Goal: Check status: Check status

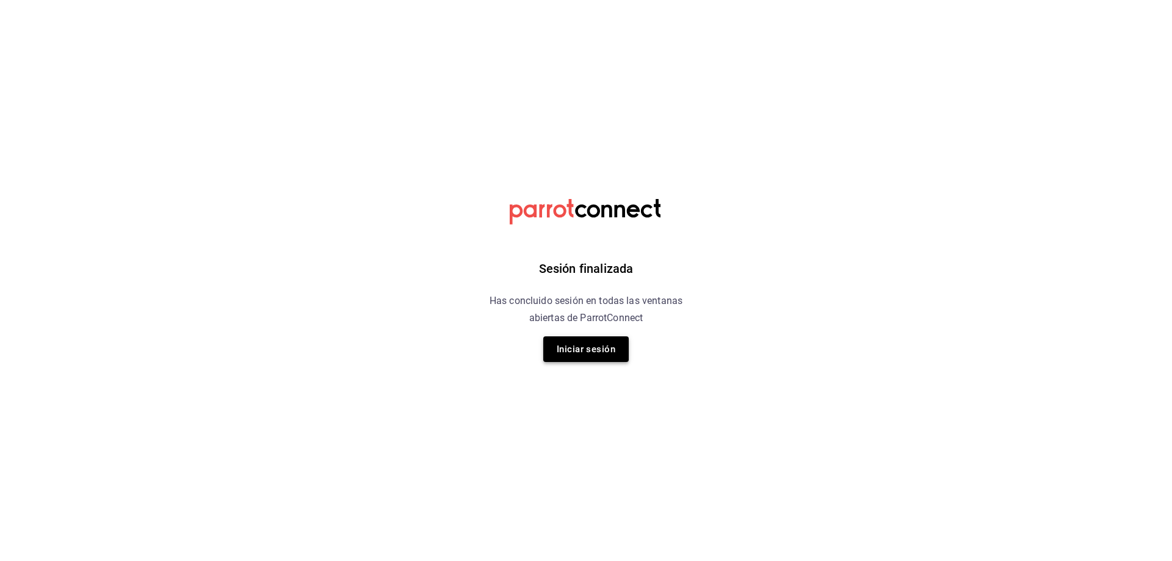
click at [576, 347] on button "Iniciar sesión" at bounding box center [585, 349] width 85 height 26
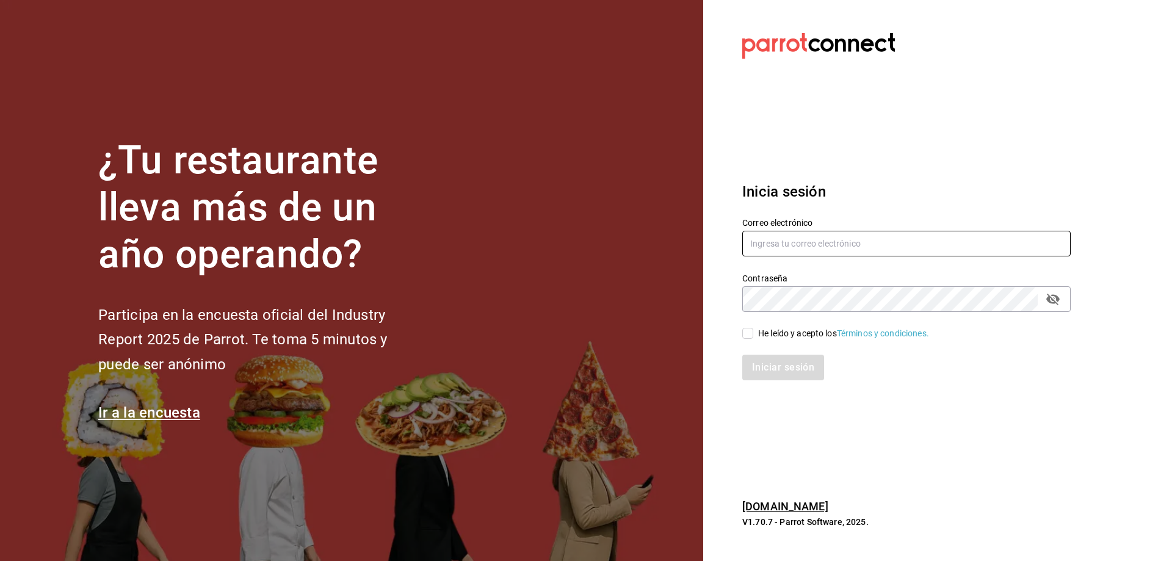
type input "cafecacao@tec.com"
click at [1003, 244] on input "cafecacao@tec.com" at bounding box center [906, 244] width 328 height 26
click at [760, 323] on div "He leído y acepto los Términos y condiciones." at bounding box center [898, 326] width 343 height 28
click at [763, 336] on div "He leído y acepto los Términos y condiciones." at bounding box center [843, 333] width 171 height 13
click at [753, 336] on input "He leído y acepto los Términos y condiciones." at bounding box center [747, 333] width 11 height 11
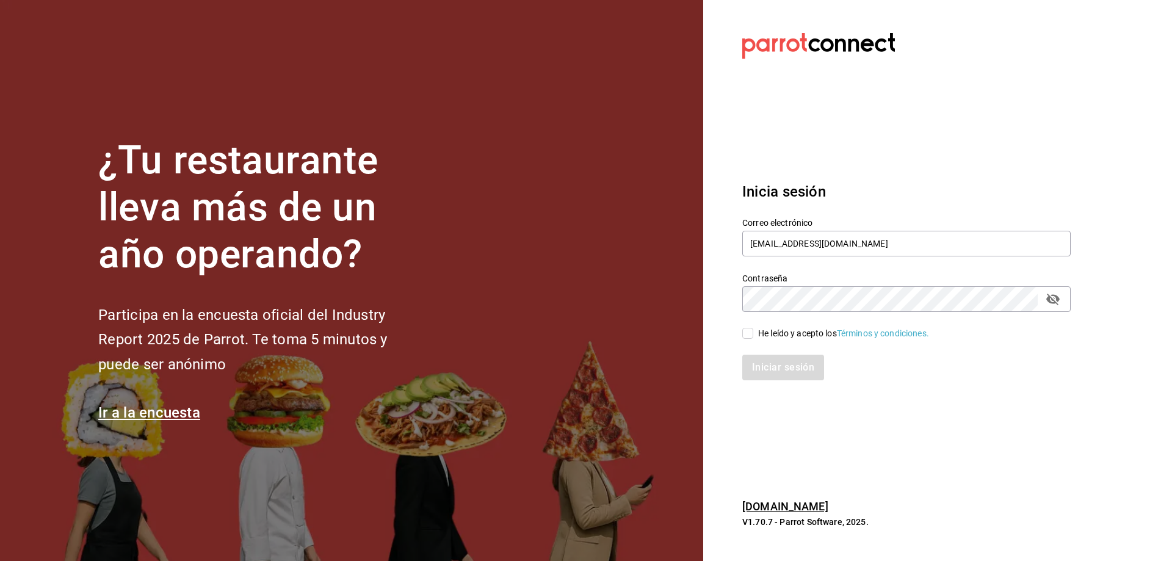
checkbox input "true"
click at [763, 359] on button "Iniciar sesión" at bounding box center [783, 368] width 83 height 26
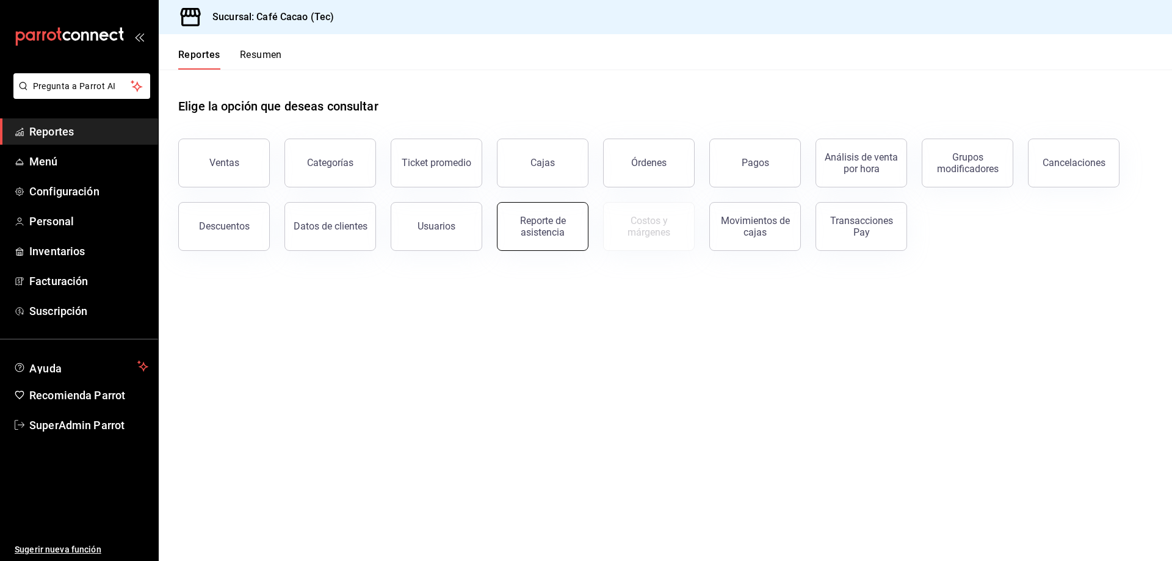
click at [564, 234] on div "Reporte de asistencia" at bounding box center [543, 226] width 76 height 23
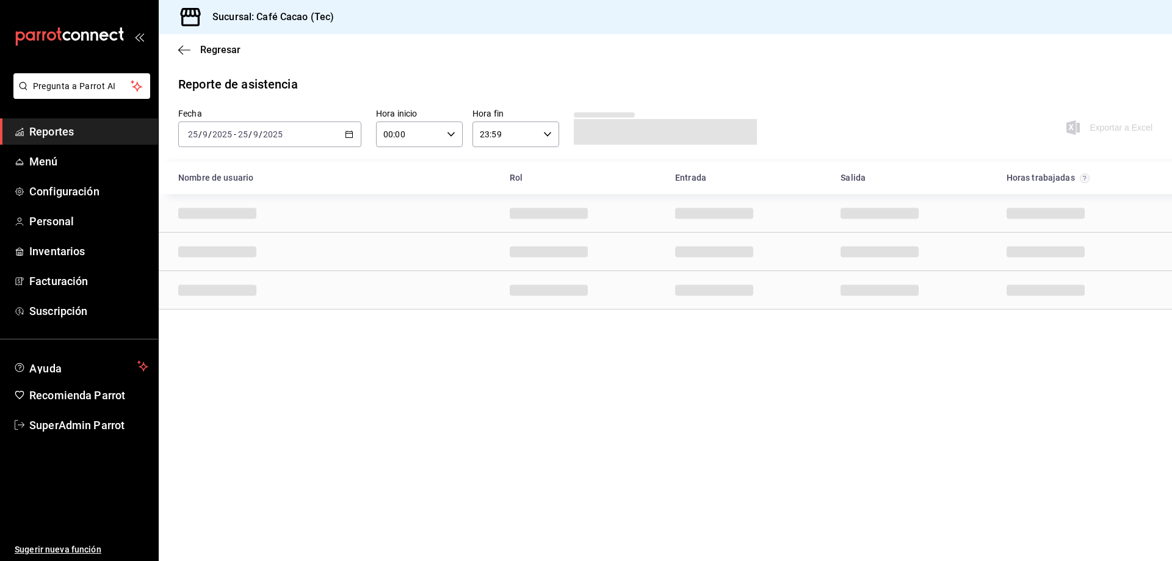
click at [359, 132] on div "[DATE] [DATE] - [DATE] [DATE]" at bounding box center [269, 134] width 183 height 26
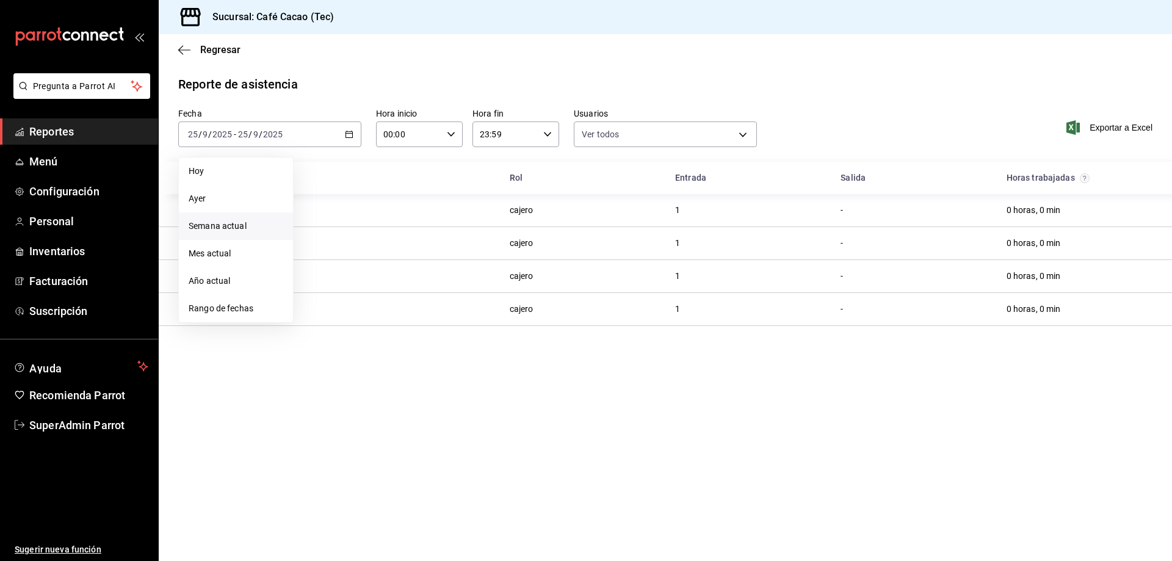
click at [279, 229] on span "Semana actual" at bounding box center [236, 226] width 95 height 13
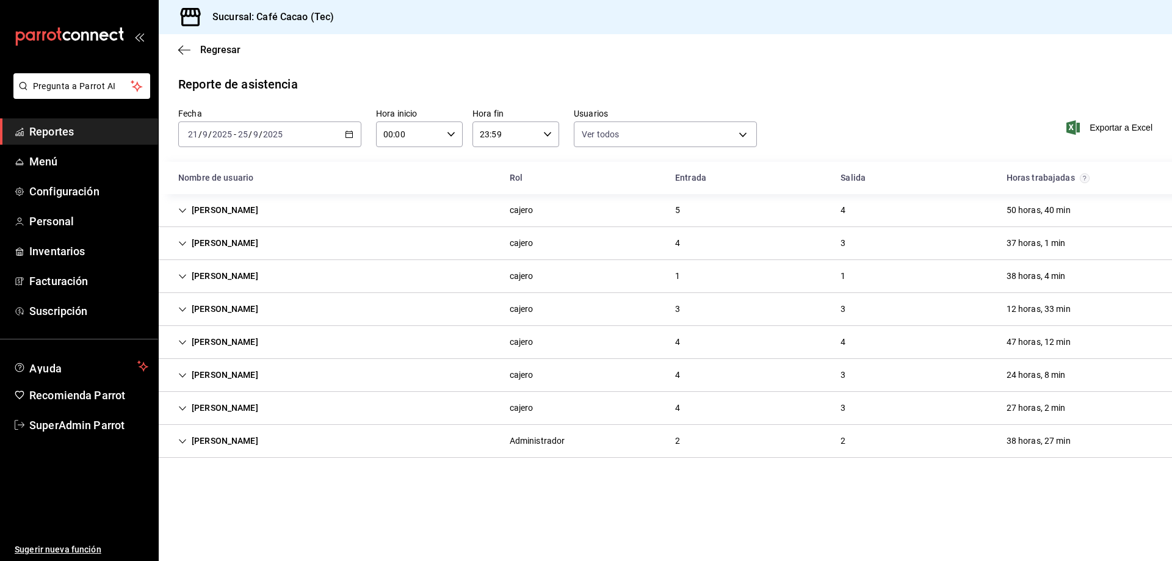
click at [218, 216] on div "[PERSON_NAME]" at bounding box center [217, 210] width 99 height 23
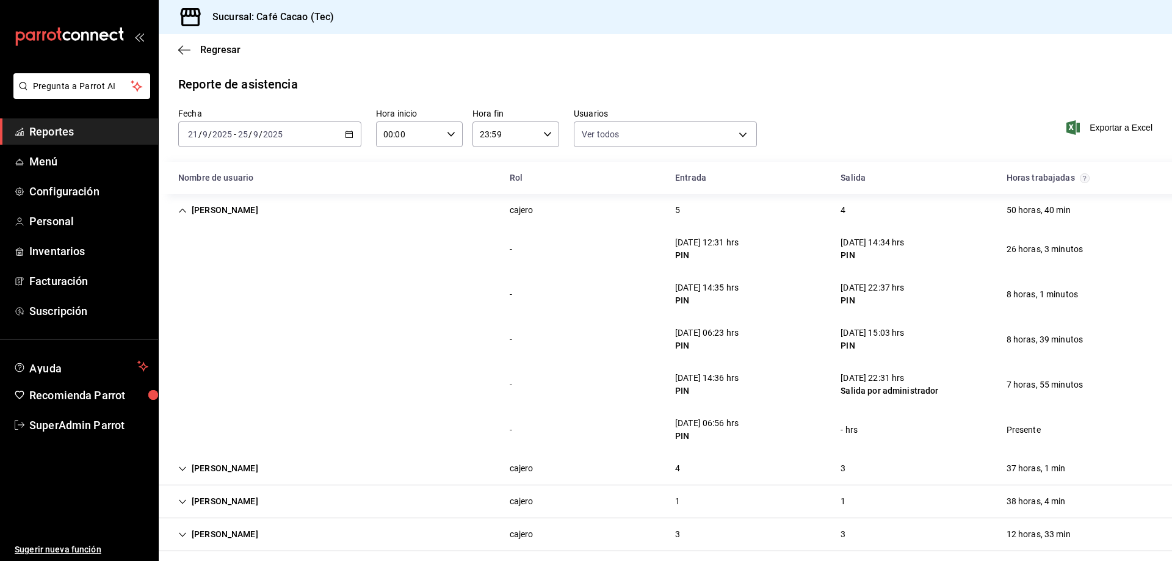
click at [245, 221] on div "[PERSON_NAME]" at bounding box center [217, 210] width 99 height 23
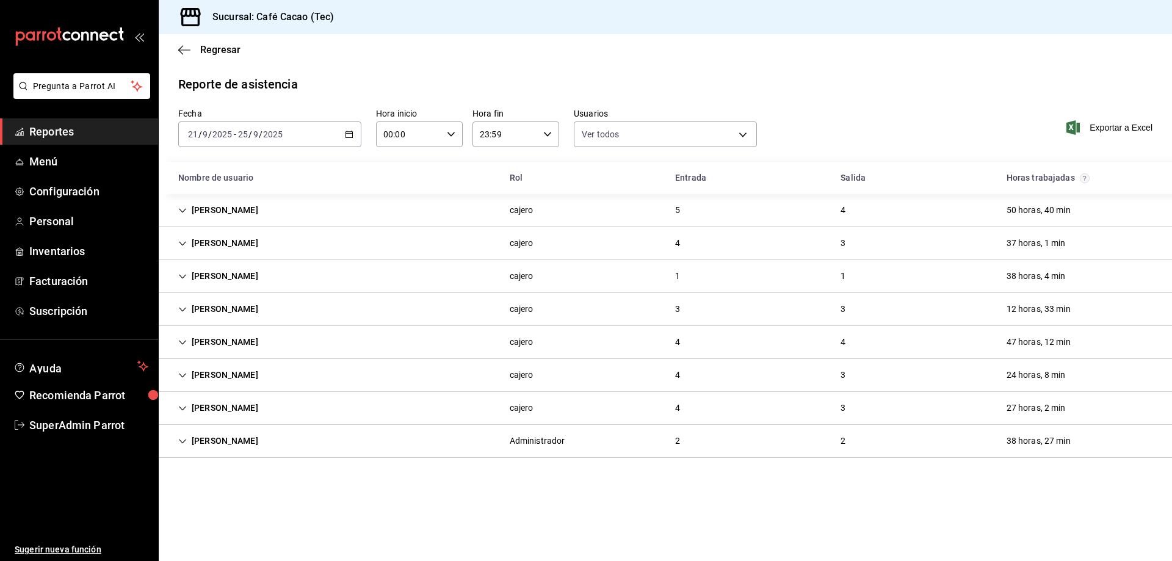
click at [231, 248] on div "[PERSON_NAME]" at bounding box center [217, 243] width 99 height 23
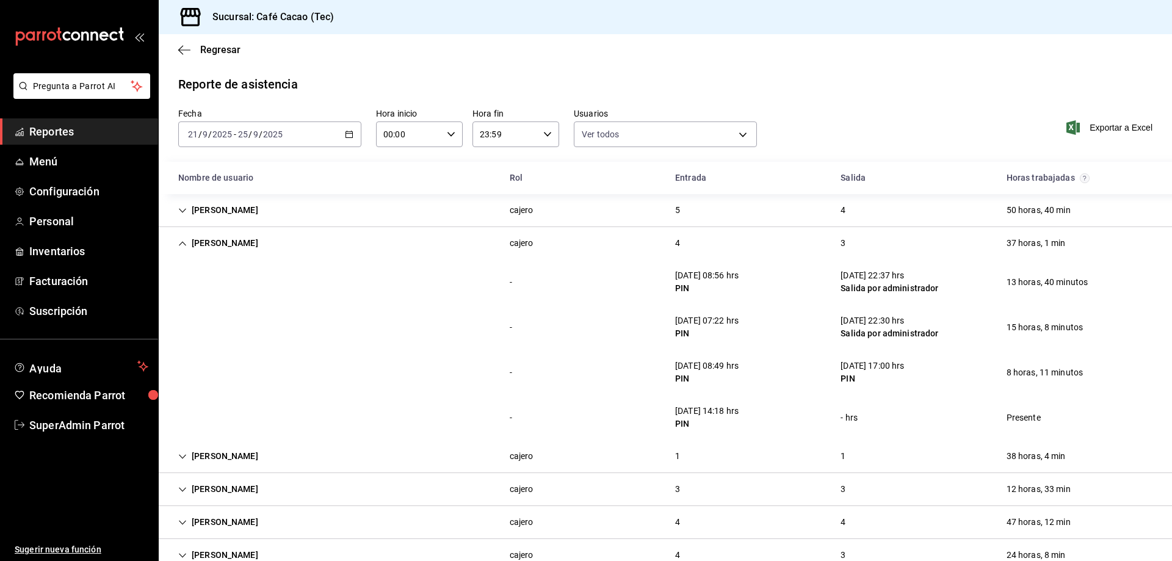
click at [222, 240] on div "[PERSON_NAME]" at bounding box center [217, 243] width 99 height 23
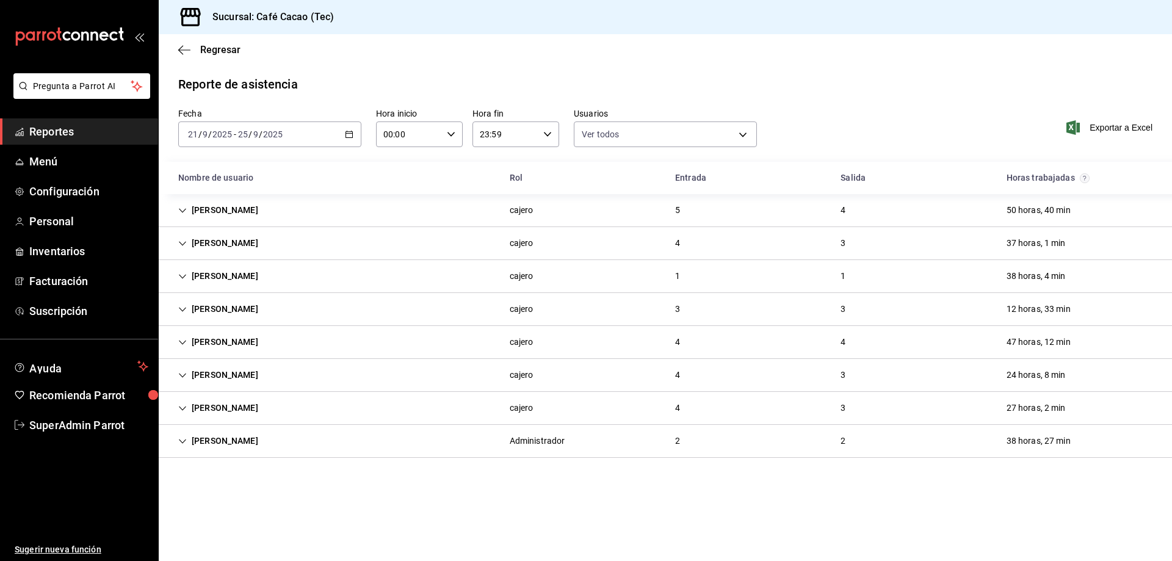
click at [254, 275] on div "[PERSON_NAME]" at bounding box center [217, 276] width 99 height 23
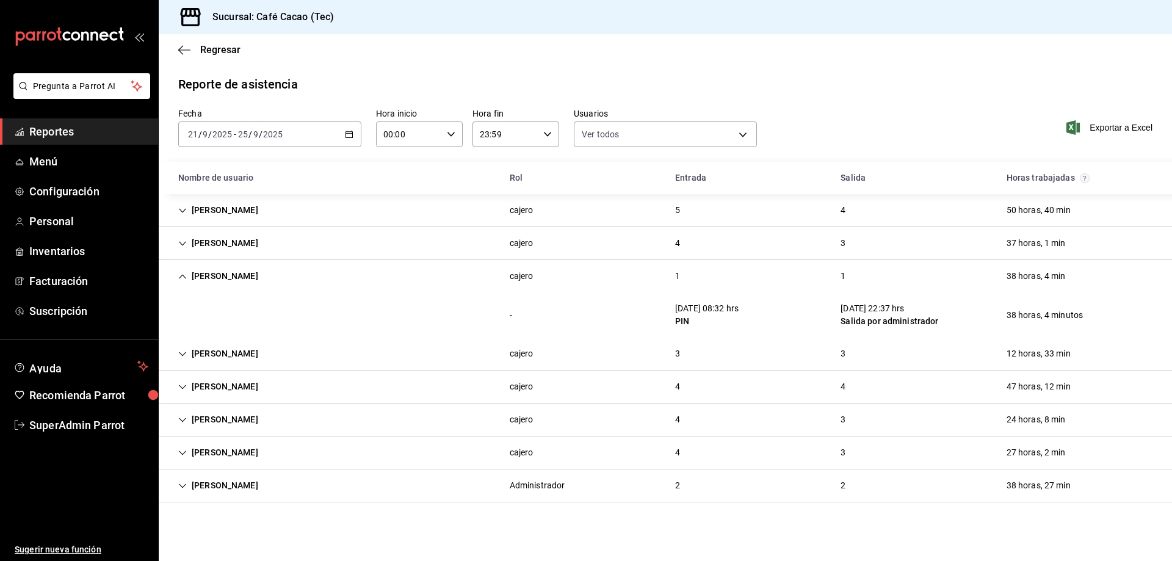
click at [245, 269] on div "[PERSON_NAME]" at bounding box center [217, 276] width 99 height 23
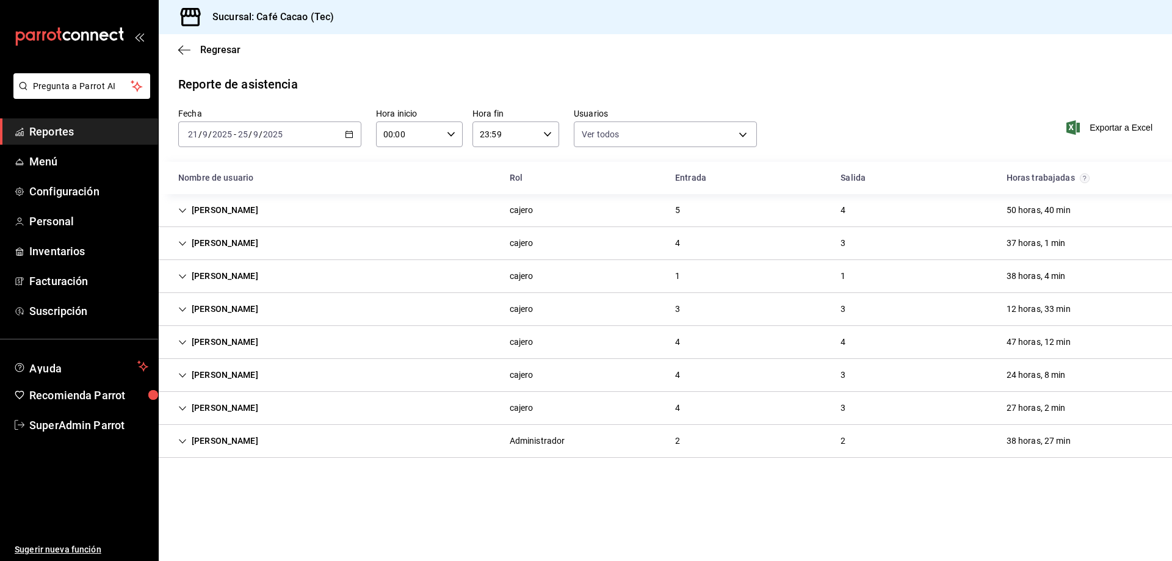
click at [245, 275] on div "[PERSON_NAME]" at bounding box center [217, 276] width 99 height 23
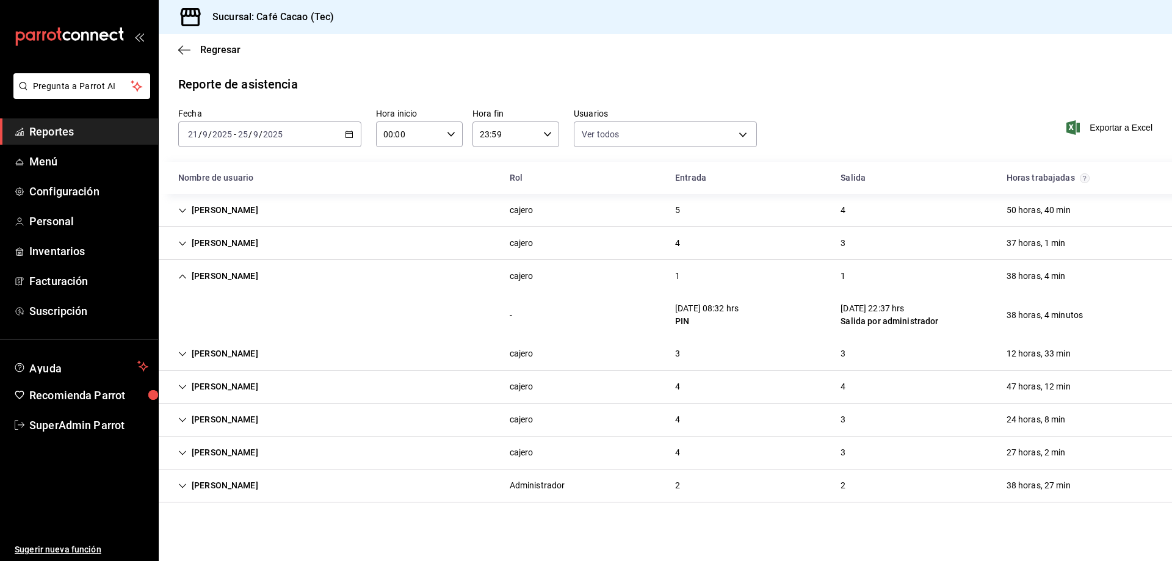
click at [245, 278] on div "[PERSON_NAME]" at bounding box center [217, 276] width 99 height 23
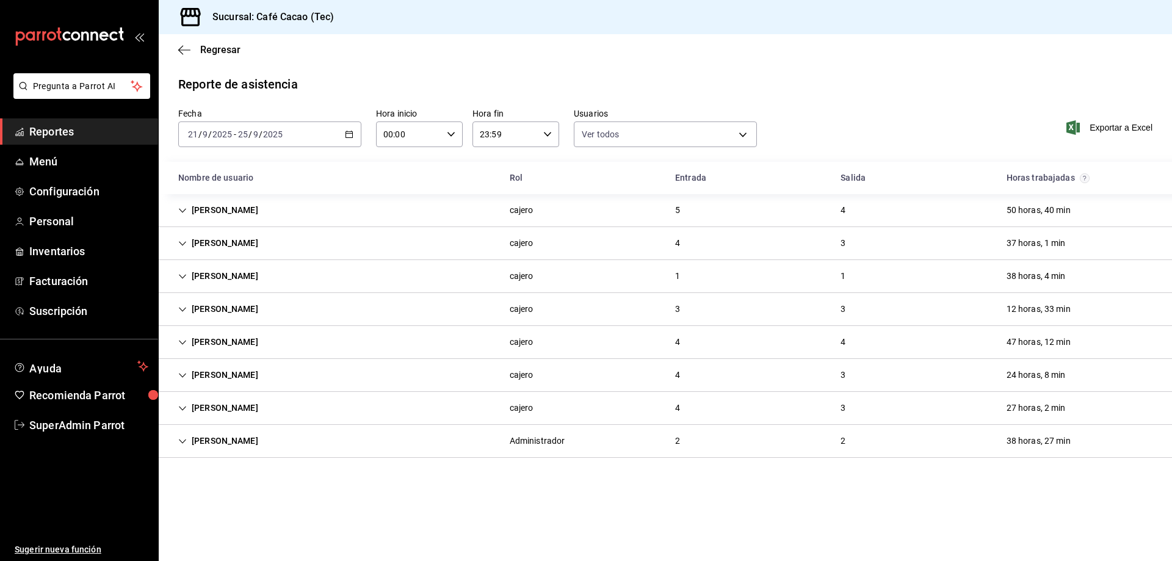
click at [240, 301] on div "[PERSON_NAME]" at bounding box center [217, 309] width 99 height 23
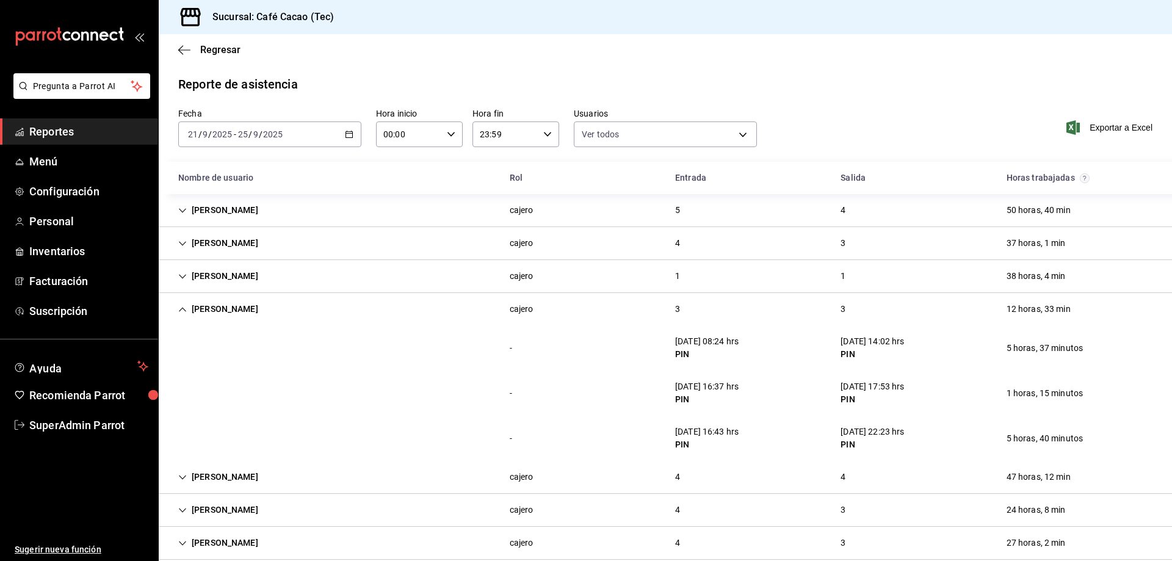
click at [220, 308] on div "[PERSON_NAME]" at bounding box center [217, 309] width 99 height 23
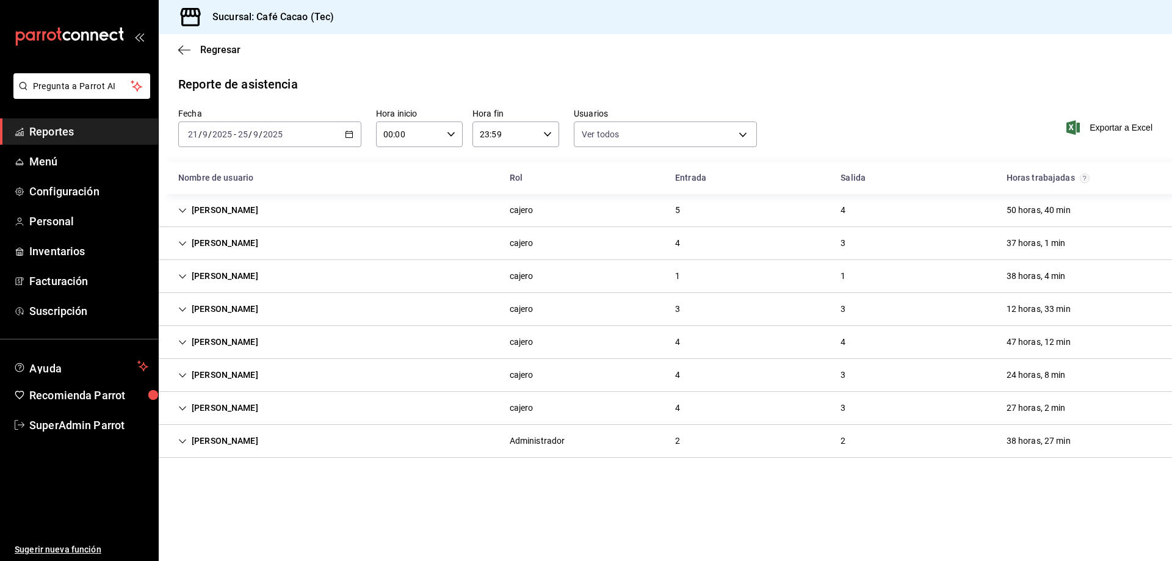
click at [237, 342] on div "[PERSON_NAME]" at bounding box center [217, 342] width 99 height 23
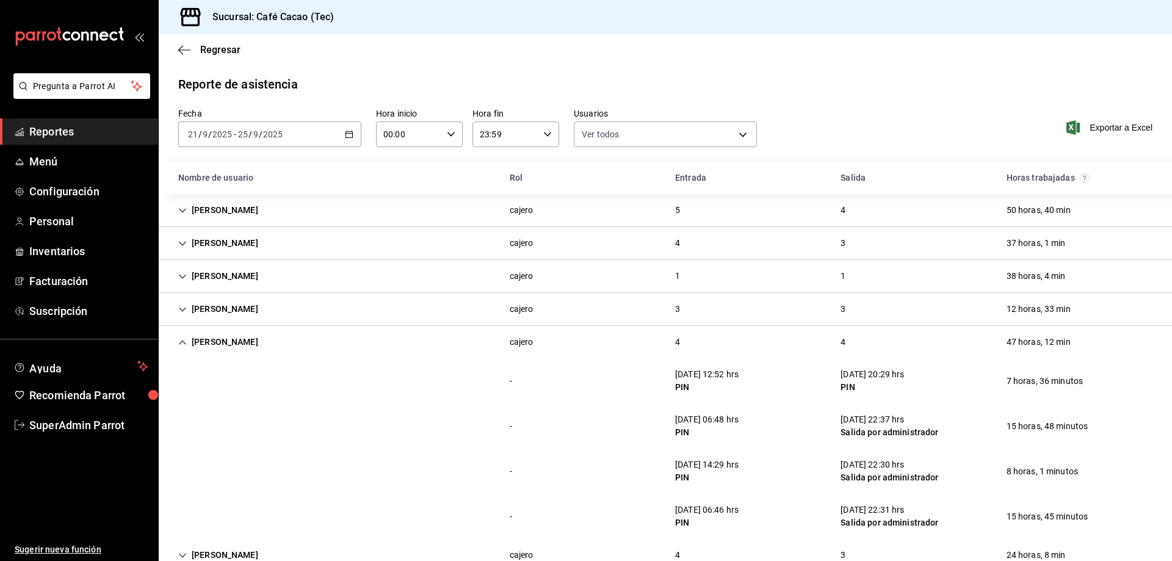
click at [245, 305] on div "[PERSON_NAME]" at bounding box center [217, 309] width 99 height 23
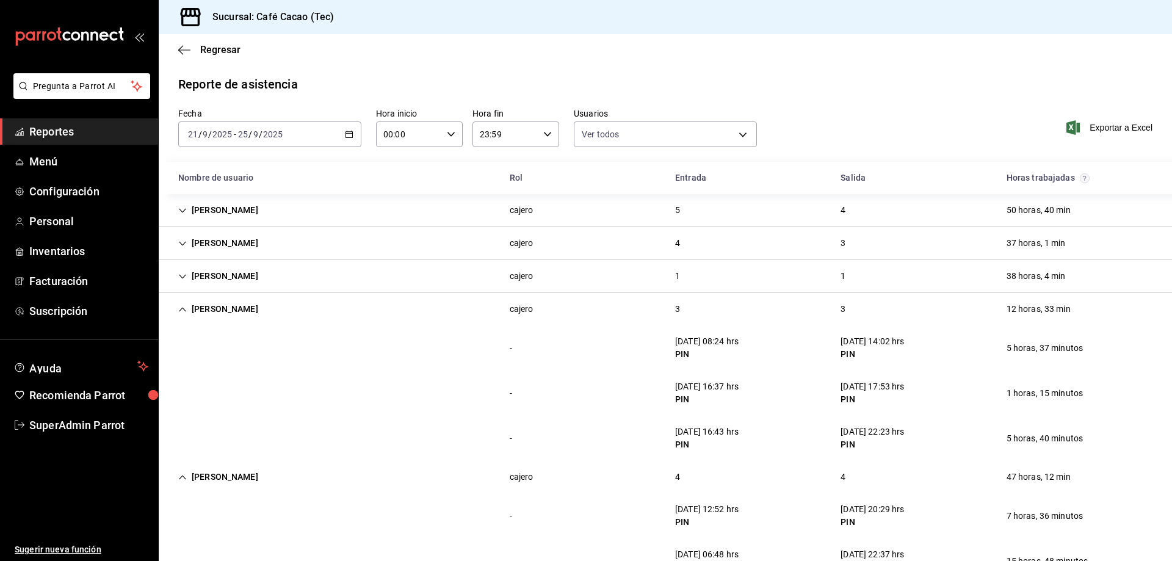
click at [238, 308] on div "[PERSON_NAME]" at bounding box center [217, 309] width 99 height 23
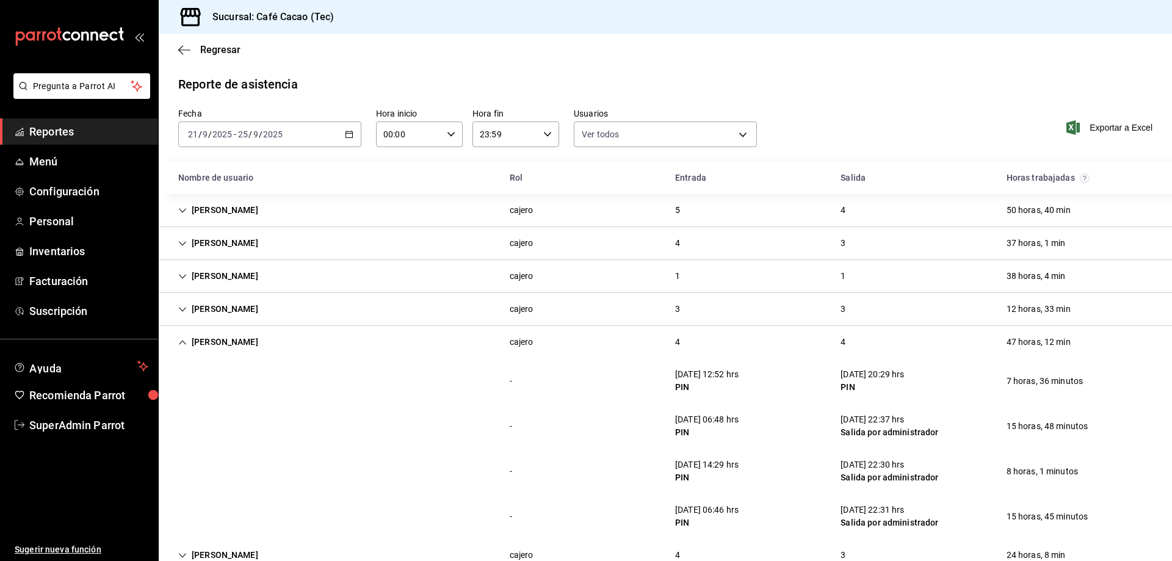
click at [225, 344] on div "[PERSON_NAME]" at bounding box center [217, 342] width 99 height 23
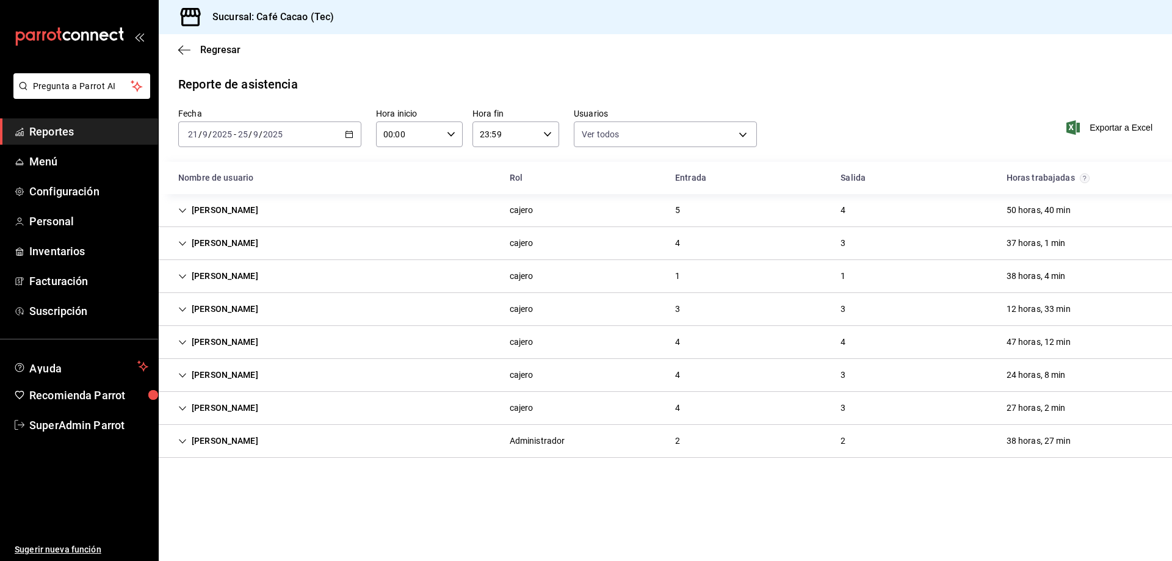
click at [225, 342] on div "[PERSON_NAME]" at bounding box center [217, 342] width 99 height 23
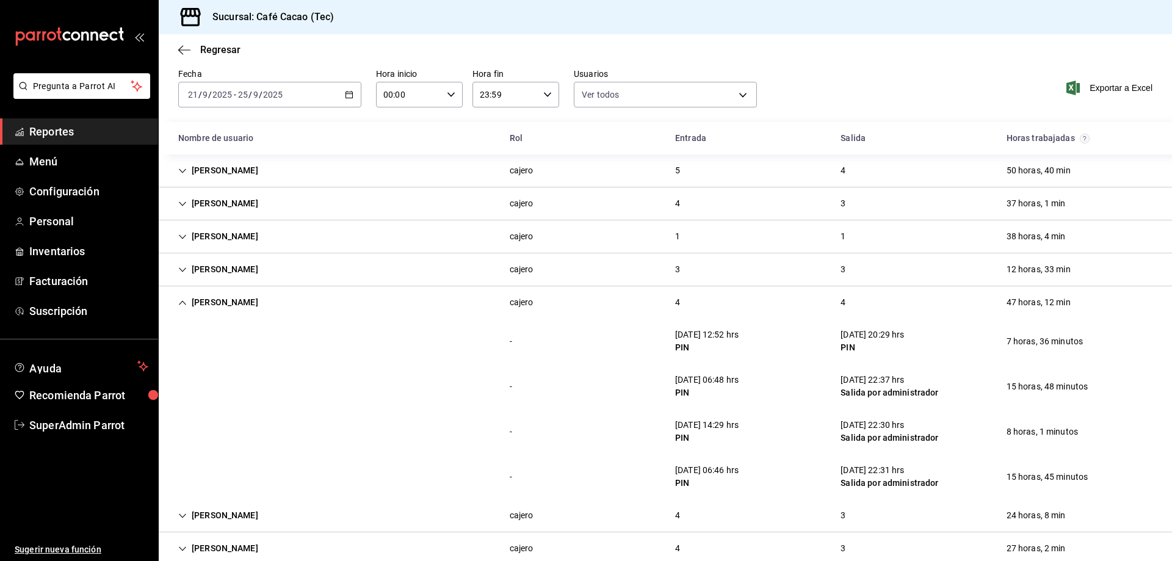
scroll to position [61, 0]
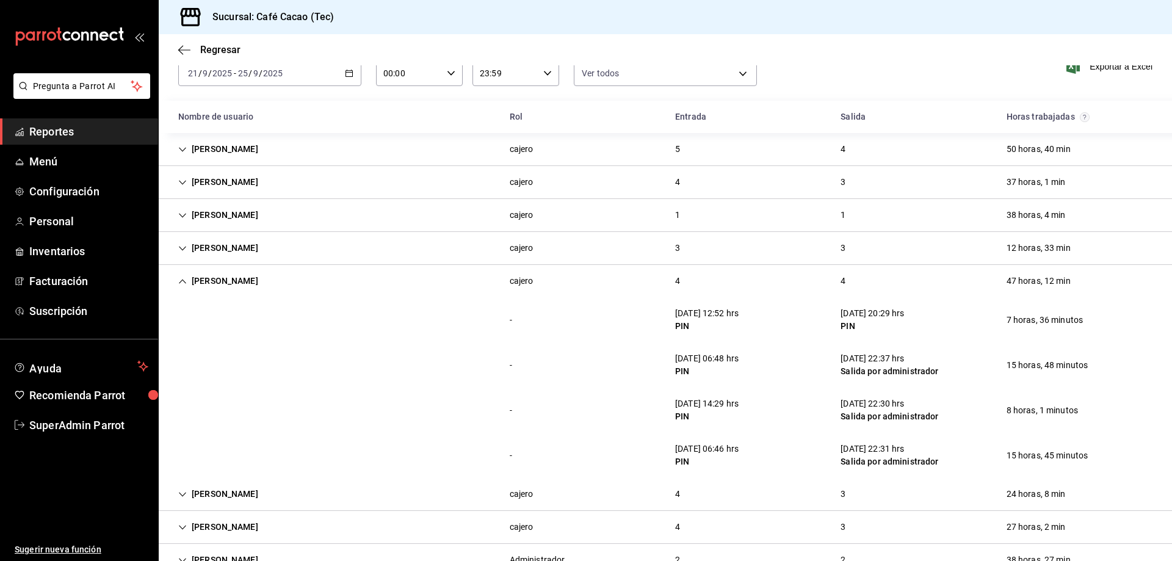
click at [239, 281] on div "[PERSON_NAME]" at bounding box center [217, 281] width 99 height 23
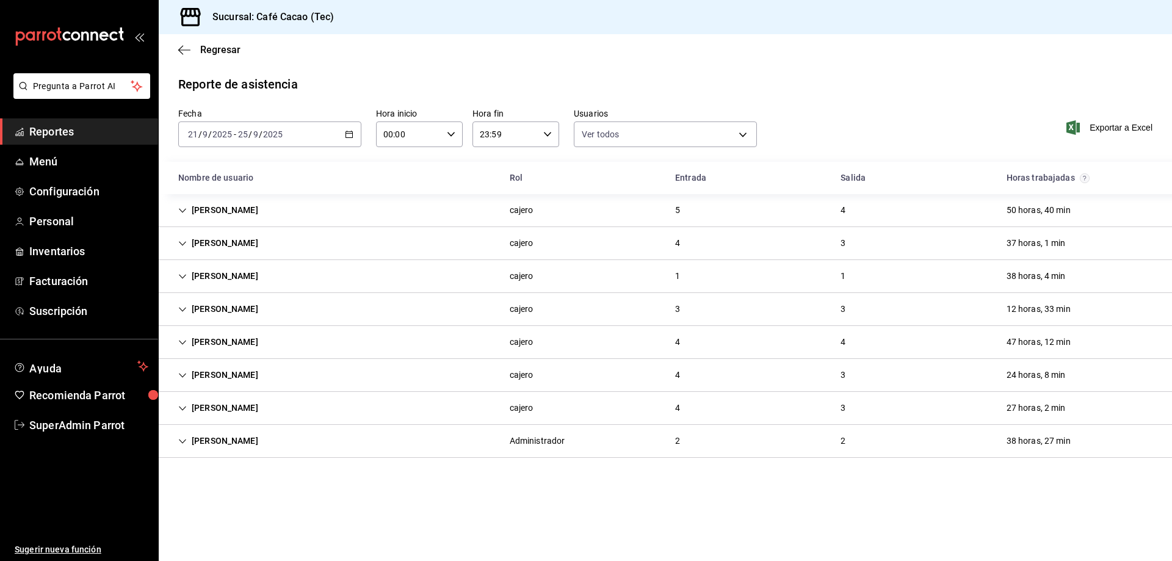
click at [230, 379] on div "[PERSON_NAME]" at bounding box center [217, 375] width 99 height 23
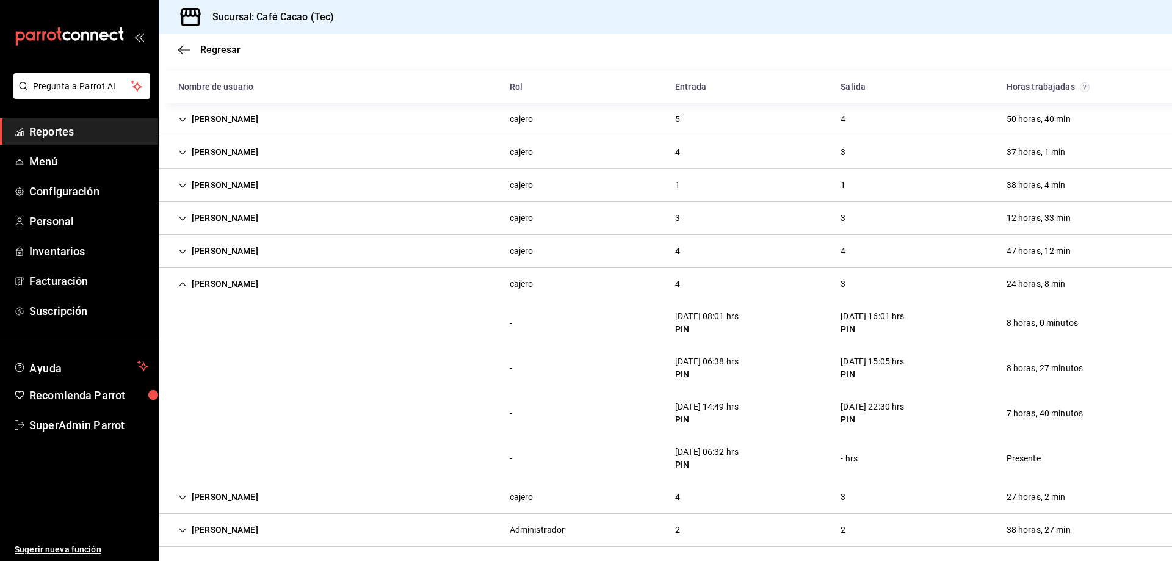
scroll to position [96, 0]
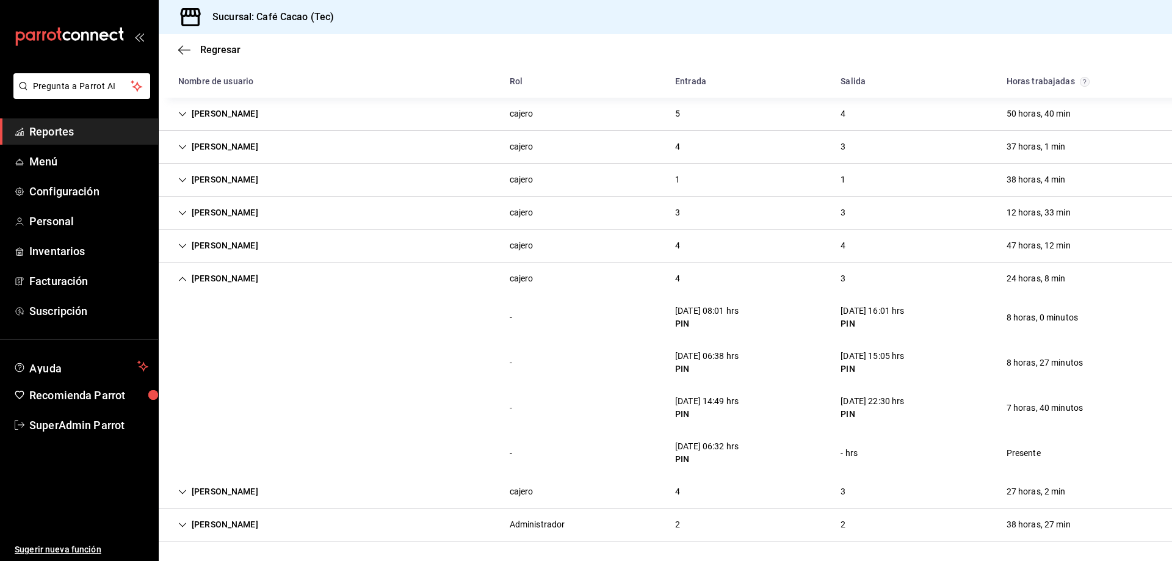
click at [251, 281] on div "[PERSON_NAME]" at bounding box center [217, 278] width 99 height 23
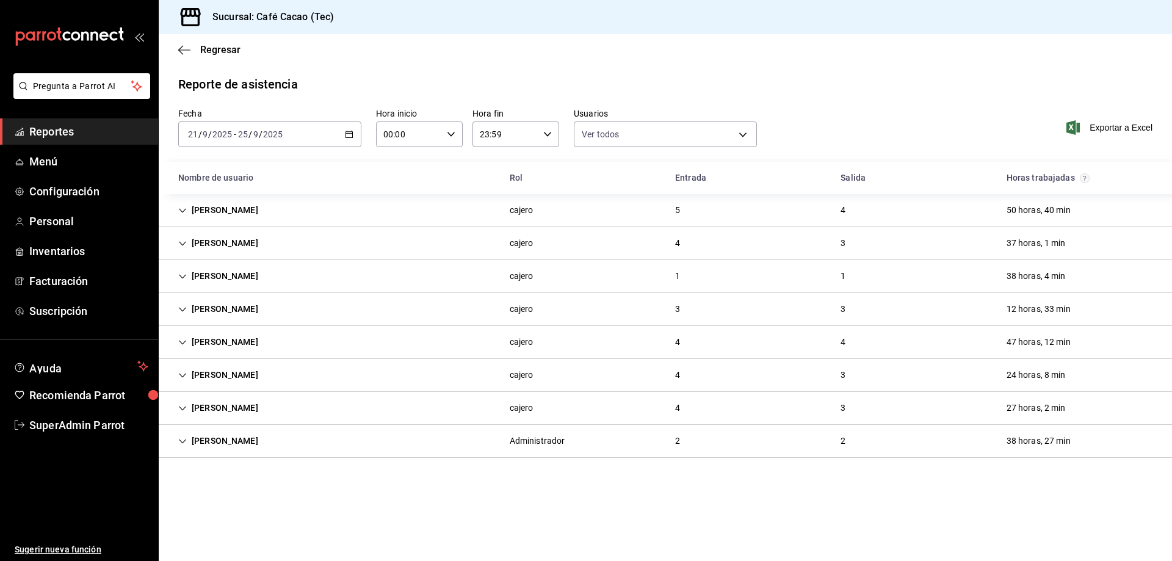
click at [234, 407] on div "[PERSON_NAME]" at bounding box center [217, 408] width 99 height 23
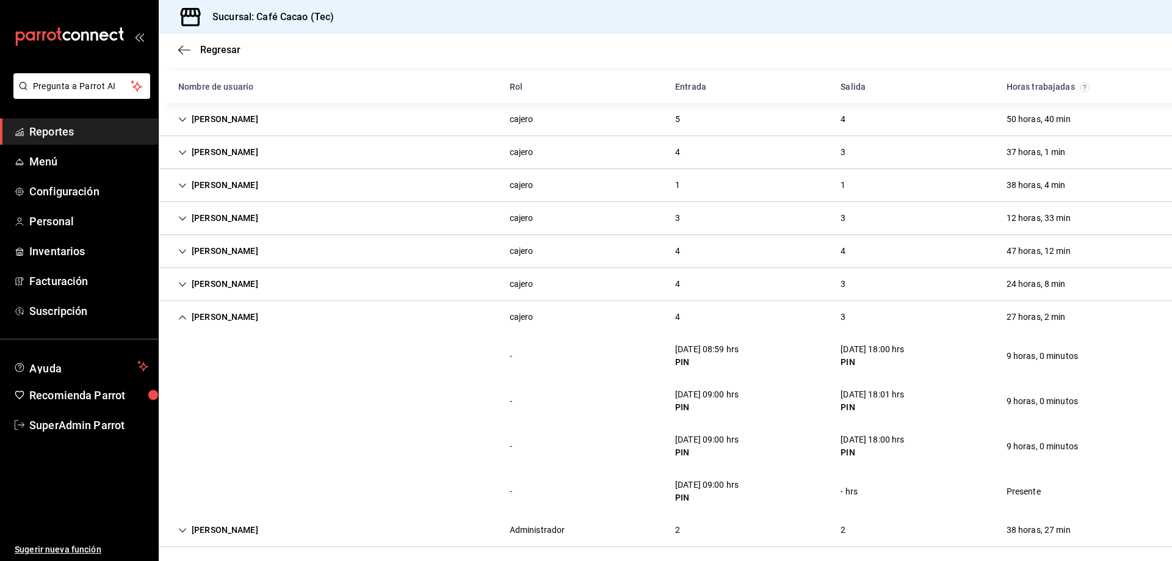
scroll to position [96, 0]
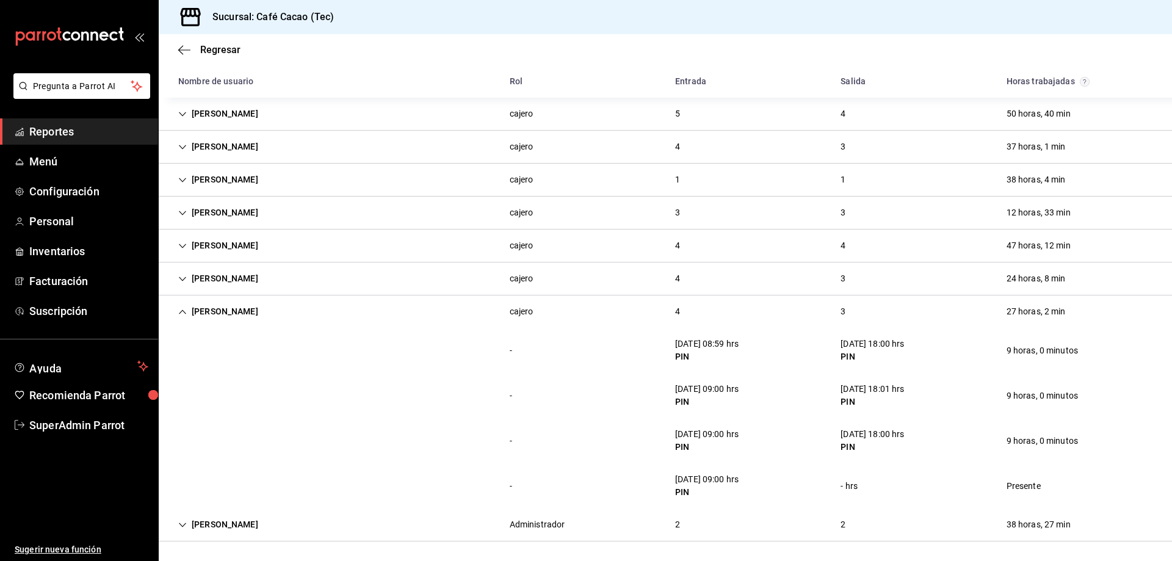
click at [233, 320] on div "[PERSON_NAME]" at bounding box center [217, 311] width 99 height 23
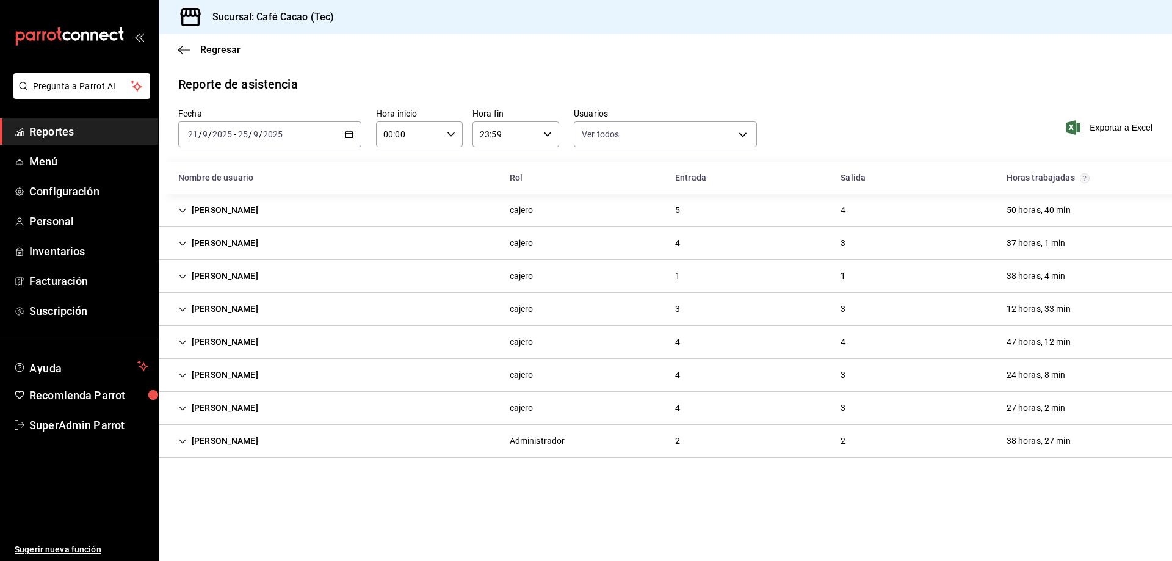
click at [243, 451] on div "[PERSON_NAME]" at bounding box center [217, 441] width 99 height 23
